Goal: Navigation & Orientation: Go to known website

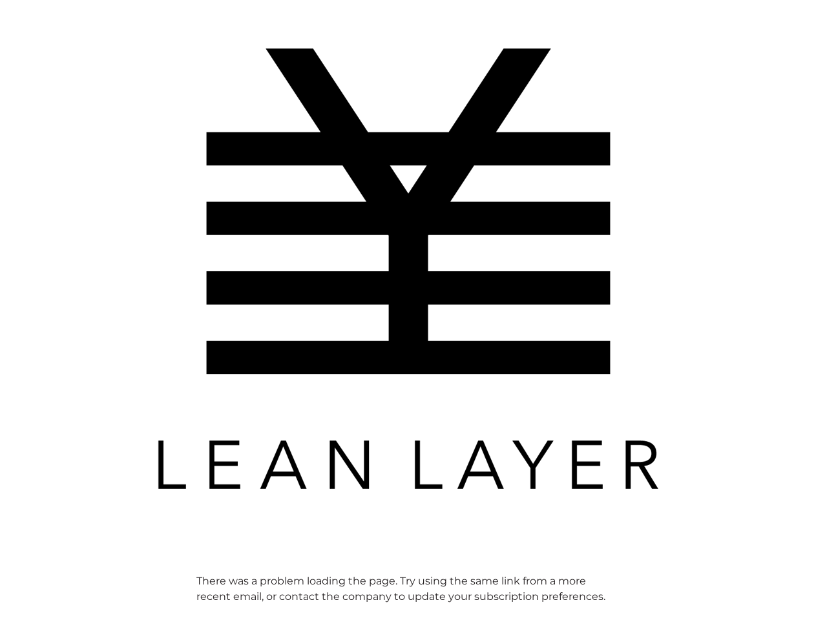
click at [408, 310] on img at bounding box center [408, 268] width 517 height 517
